Goal: Task Accomplishment & Management: Complete application form

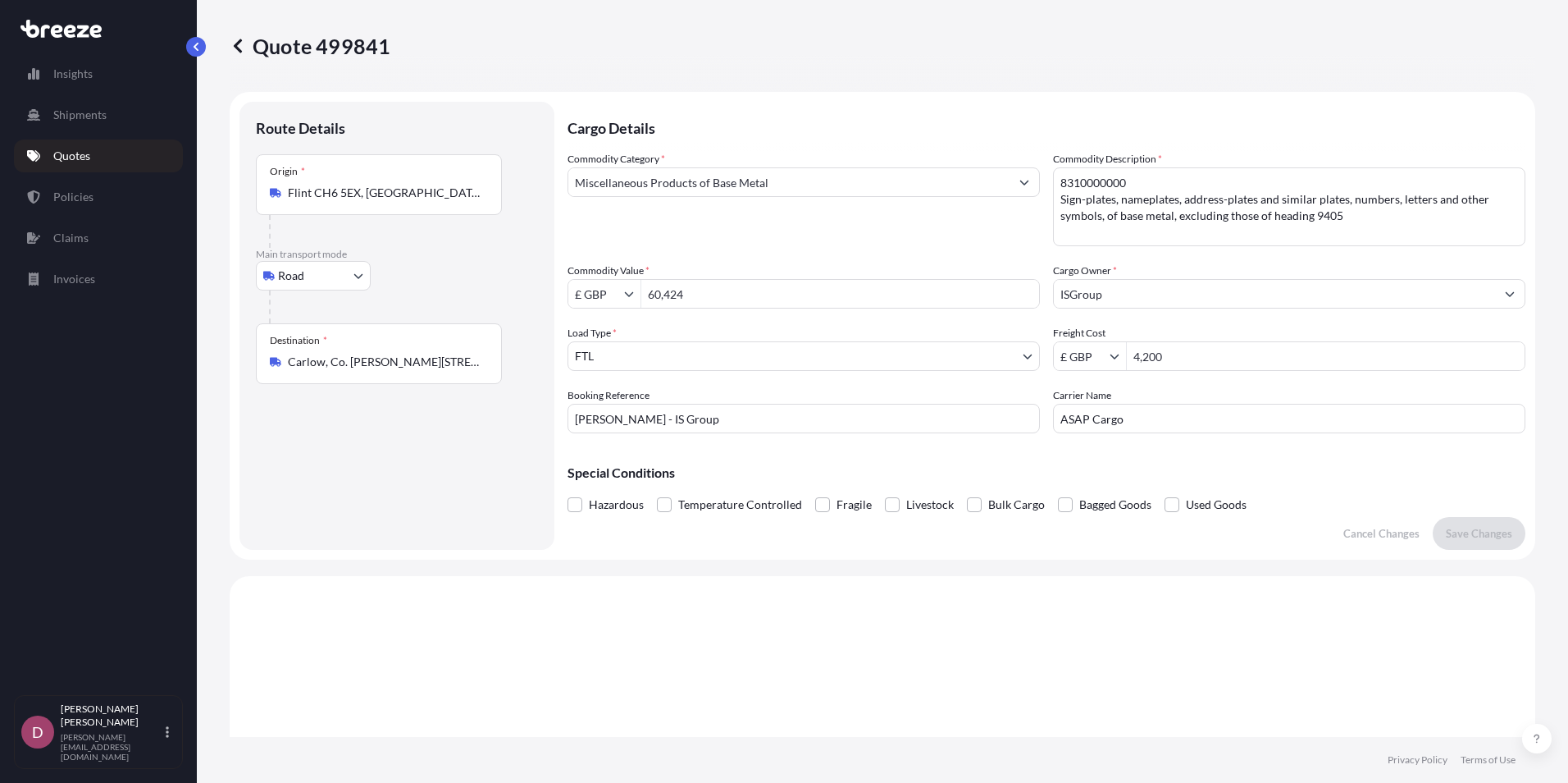
select select "Road"
select select "2"
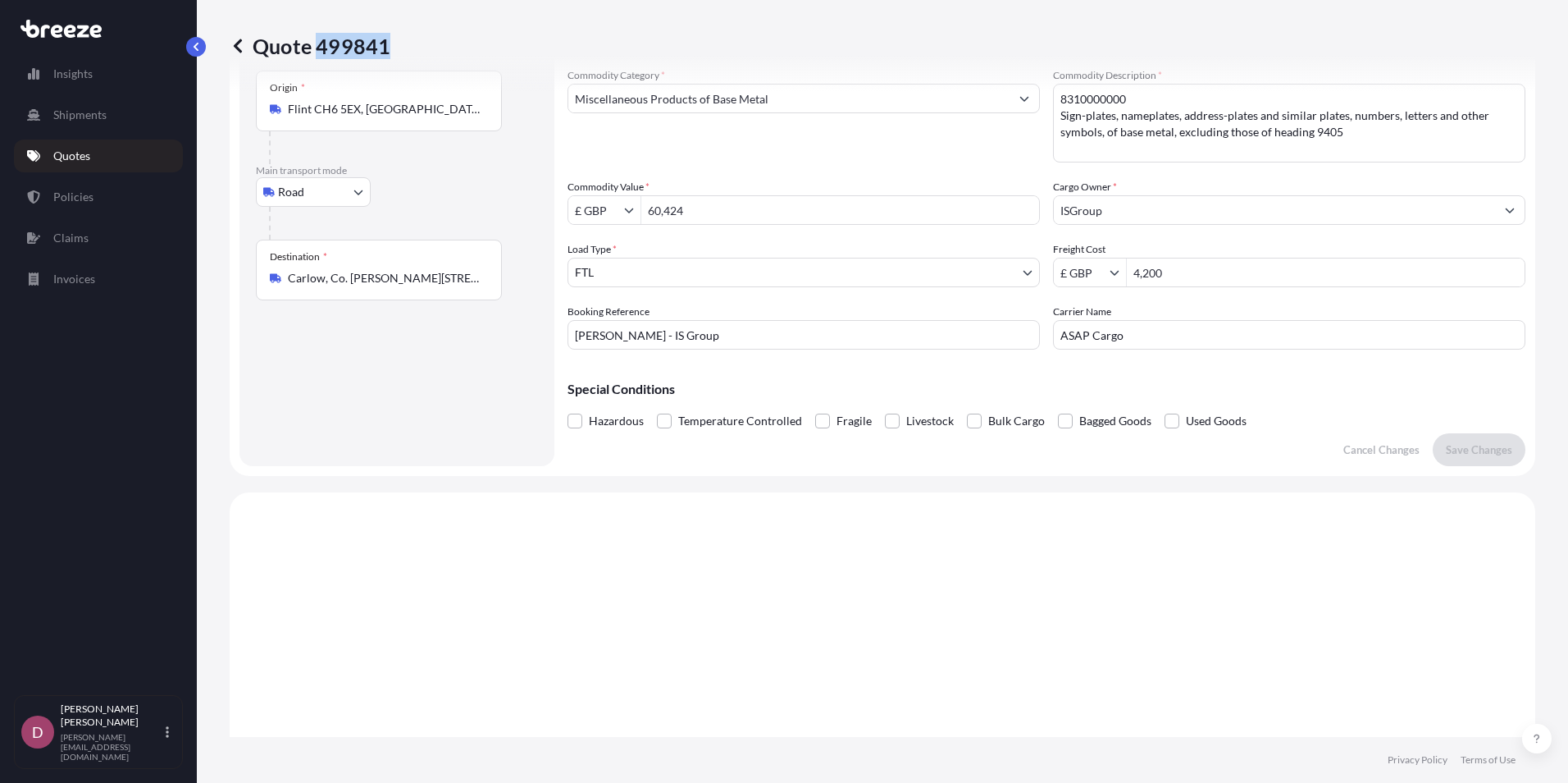
click at [114, 152] on link "Quotes" at bounding box center [98, 156] width 169 height 33
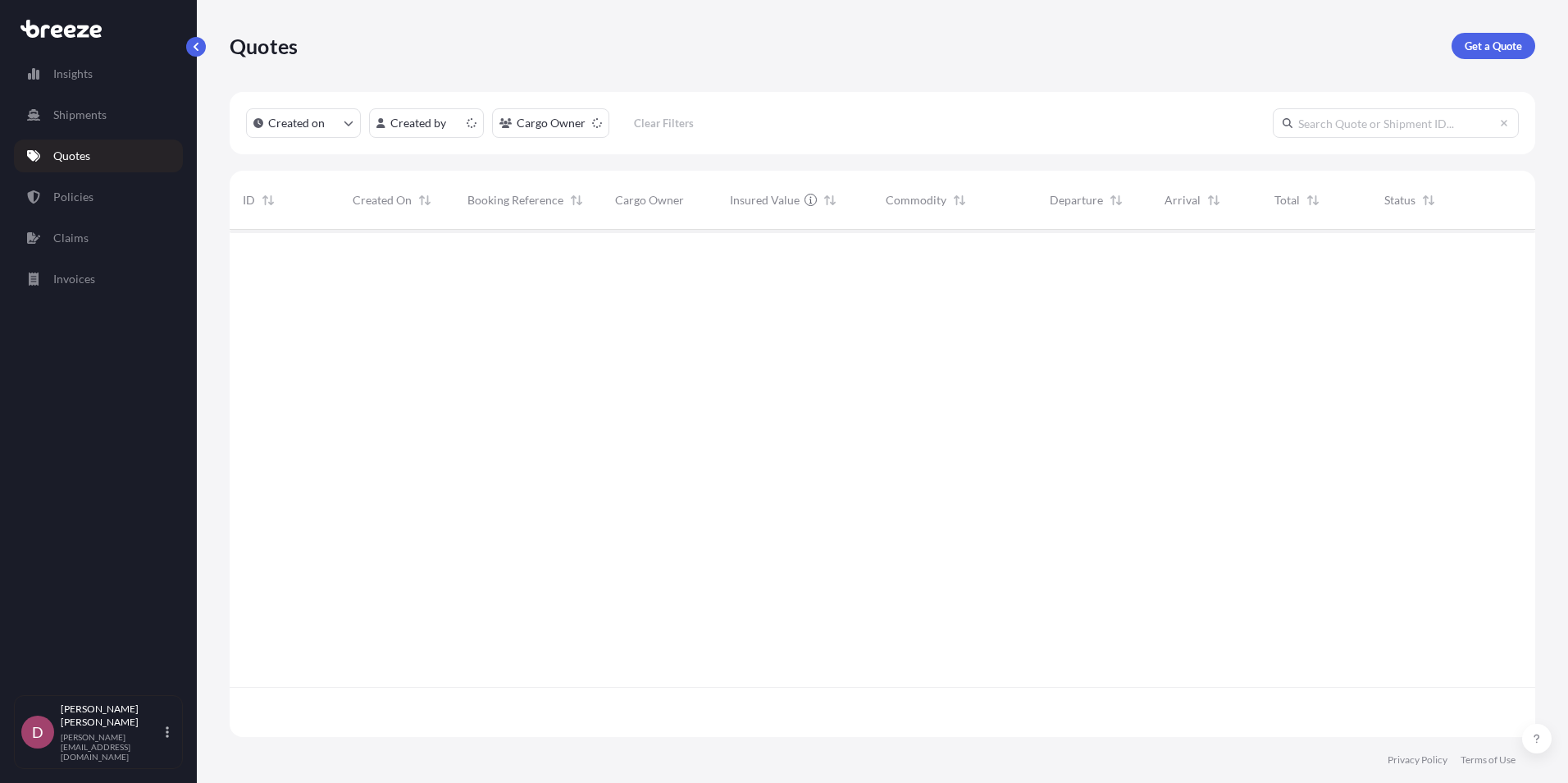
scroll to position [504, 1293]
click at [1506, 43] on p "Get a Quote" at bounding box center [1492, 46] width 57 height 17
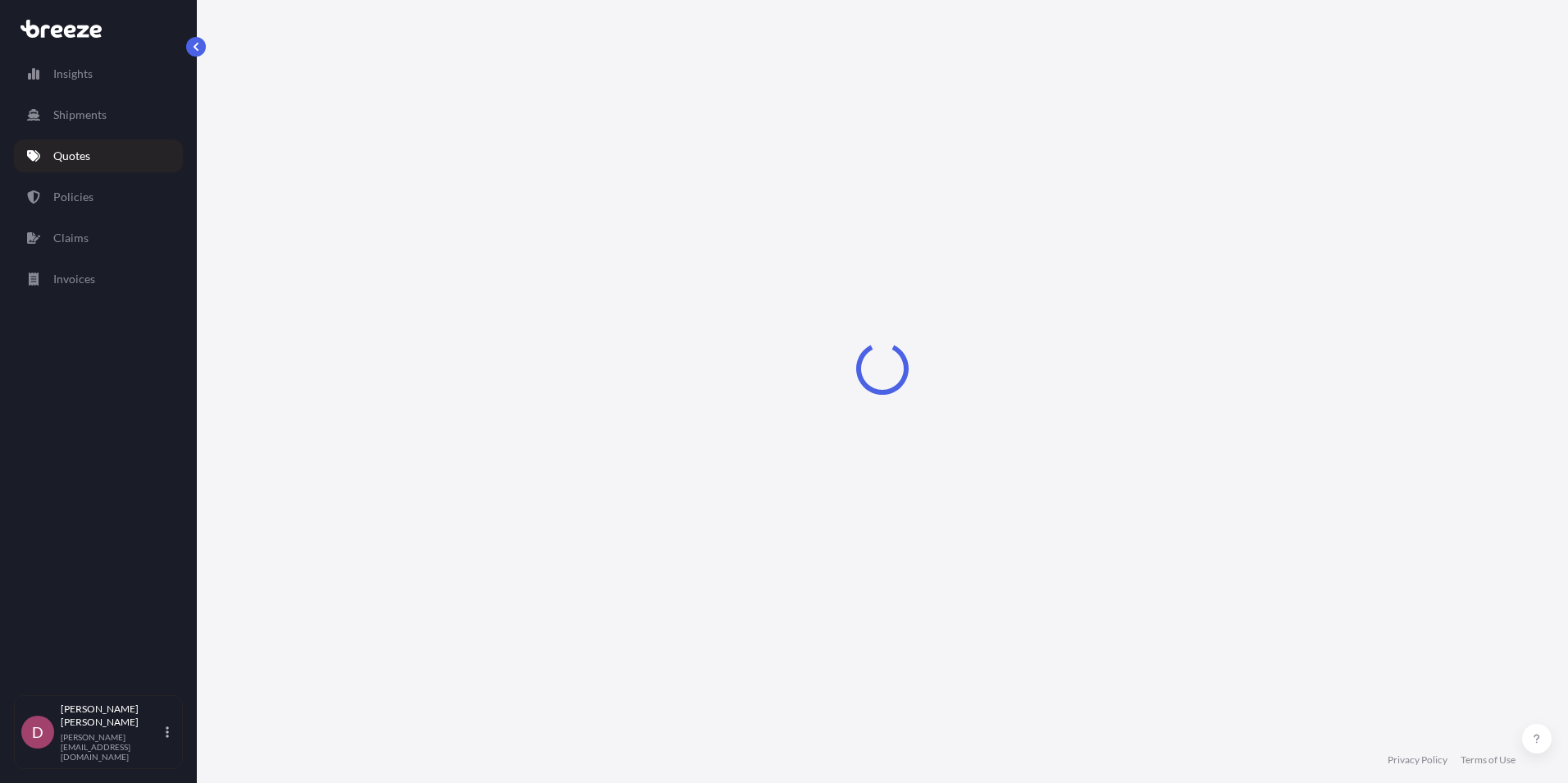
select select "Sea"
select select "1"
